Goal: Task Accomplishment & Management: Manage account settings

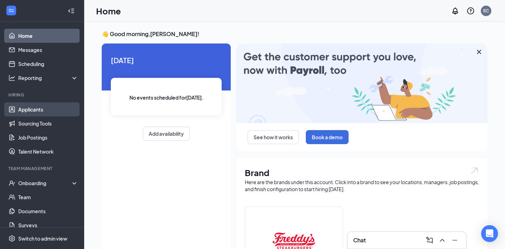
click at [54, 110] on link "Applicants" at bounding box center [48, 109] width 60 height 14
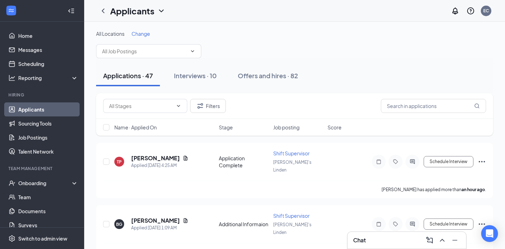
click at [135, 38] on div "All Locations Change" at bounding box center [294, 44] width 397 height 28
click at [141, 33] on span "Change" at bounding box center [141, 34] width 19 height 6
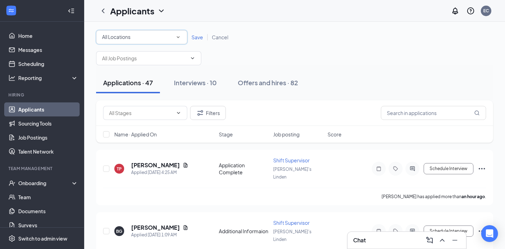
click at [172, 38] on div "All Locations" at bounding box center [141, 37] width 79 height 8
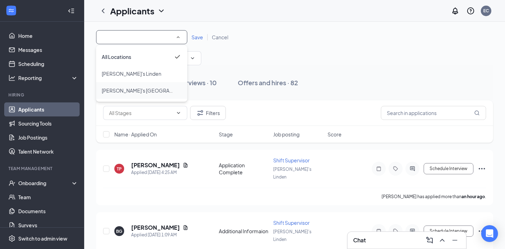
click at [165, 88] on div "[PERSON_NAME]'s [GEOGRAPHIC_DATA]" at bounding box center [142, 90] width 80 height 8
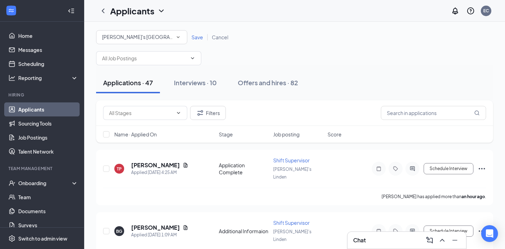
click at [196, 37] on span "Save" at bounding box center [198, 37] width 12 height 6
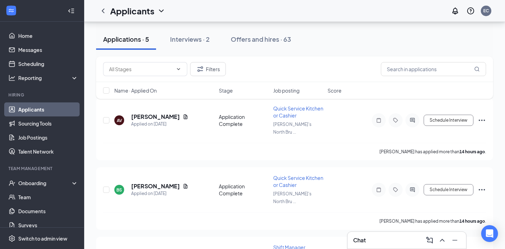
scroll to position [44, 0]
click at [157, 116] on h5 "[PERSON_NAME]" at bounding box center [155, 118] width 49 height 8
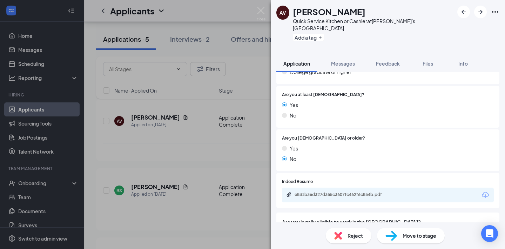
scroll to position [366, 0]
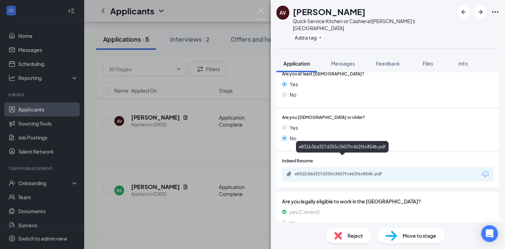
click at [374, 171] on div "e831b36d327d355c3607fc462f6c854b.pdf" at bounding box center [344, 174] width 98 height 6
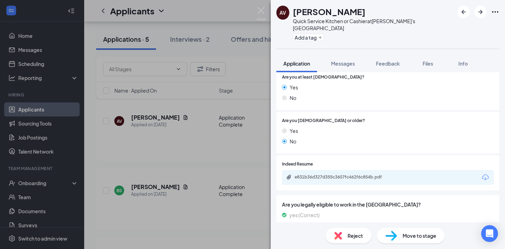
click at [359, 236] on span "Reject" at bounding box center [355, 236] width 15 height 8
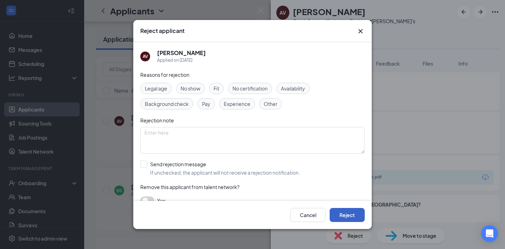
click at [358, 217] on button "Reject" at bounding box center [347, 215] width 35 height 14
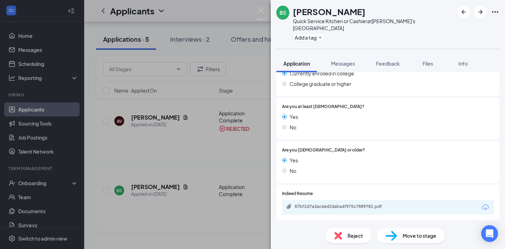
scroll to position [365, 0]
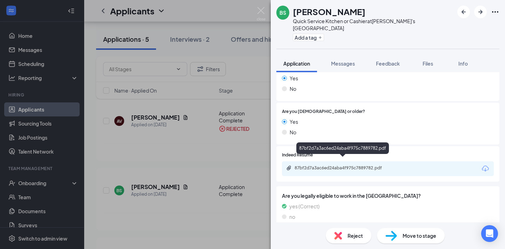
click at [360, 165] on div "87bf2d7a3ac6ed24aba4f975c7889782.pdf" at bounding box center [344, 168] width 98 height 6
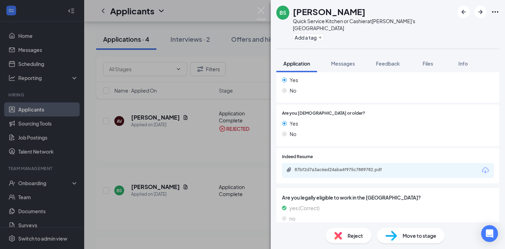
click at [346, 236] on div "Reject" at bounding box center [349, 235] width 46 height 15
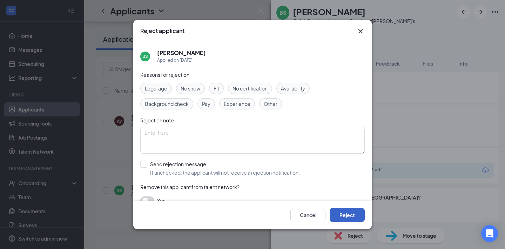
click at [346, 217] on button "Reject" at bounding box center [347, 215] width 35 height 14
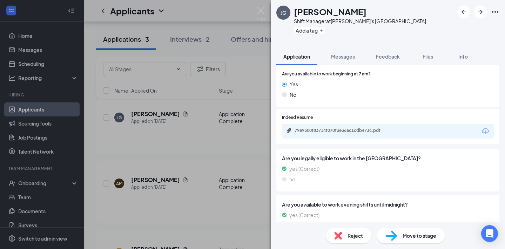
scroll to position [161, 0]
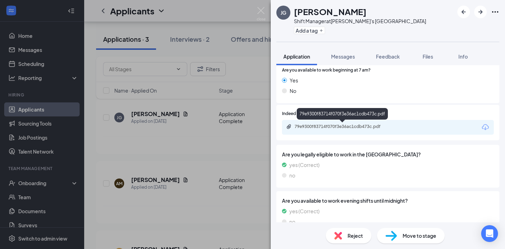
click at [354, 128] on div "79e9300f83714f070f3e36ac1cdb473c.pdf" at bounding box center [344, 127] width 98 height 6
click at [343, 238] on div "Reject" at bounding box center [349, 235] width 46 height 15
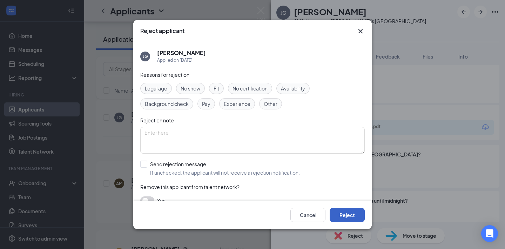
click at [349, 211] on button "Reject" at bounding box center [347, 215] width 35 height 14
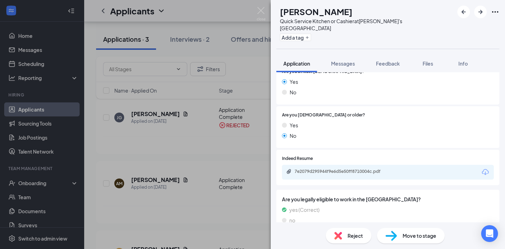
scroll to position [366, 0]
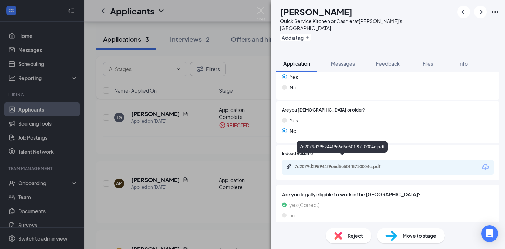
click at [363, 164] on div "7e2079d295944f9e6d5e50ff8710004c.pdf" at bounding box center [344, 167] width 98 height 6
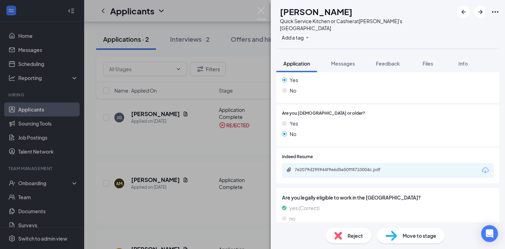
click at [346, 237] on div "Reject" at bounding box center [349, 235] width 46 height 15
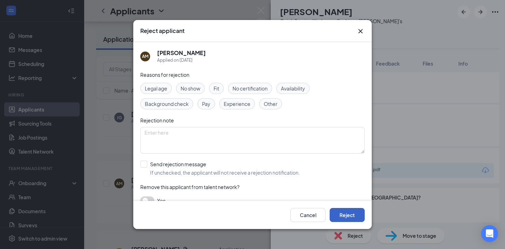
click at [351, 214] on button "Reject" at bounding box center [347, 215] width 35 height 14
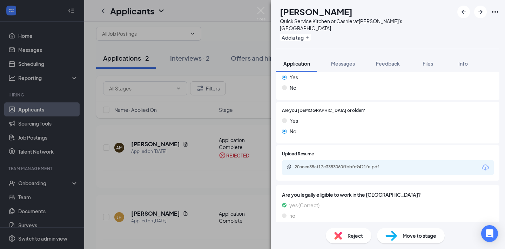
scroll to position [366, 0]
click at [347, 231] on div "Reject" at bounding box center [349, 235] width 46 height 15
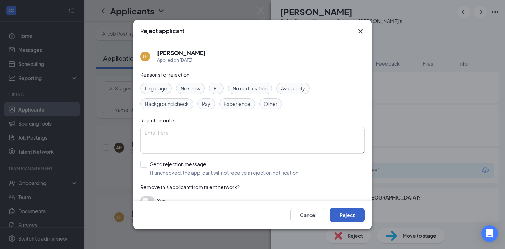
click at [345, 213] on button "Reject" at bounding box center [347, 215] width 35 height 14
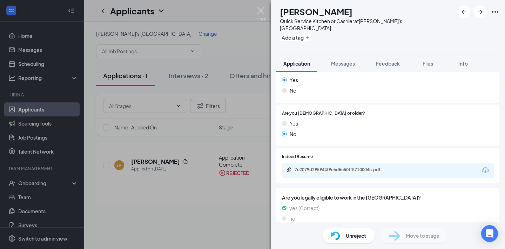
click at [263, 12] on img at bounding box center [261, 14] width 9 height 14
